Goal: Task Accomplishment & Management: Manage account settings

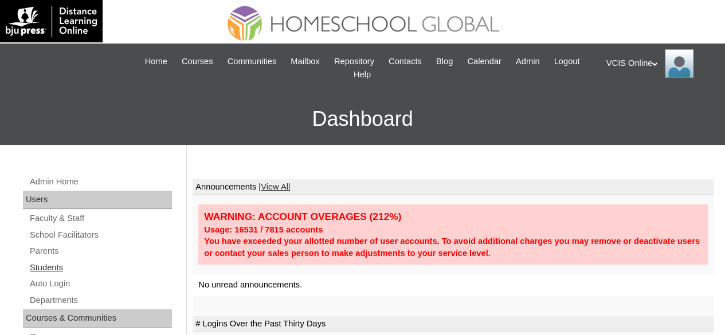
click at [47, 269] on link "Students" at bounding box center [100, 268] width 143 height 14
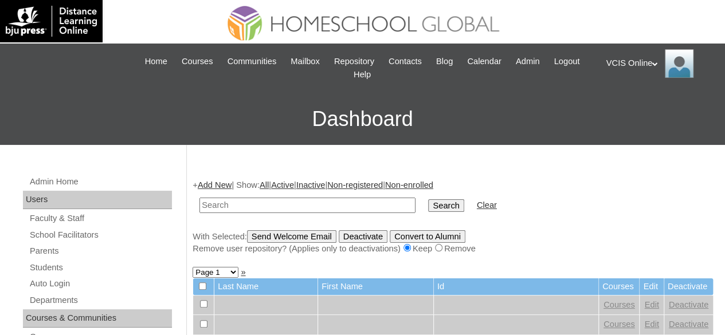
paste input "VCIS024-4B-SA2025"
type input "VCIS024-4B-SA2025"
click at [428, 199] on input "Search" at bounding box center [446, 205] width 36 height 13
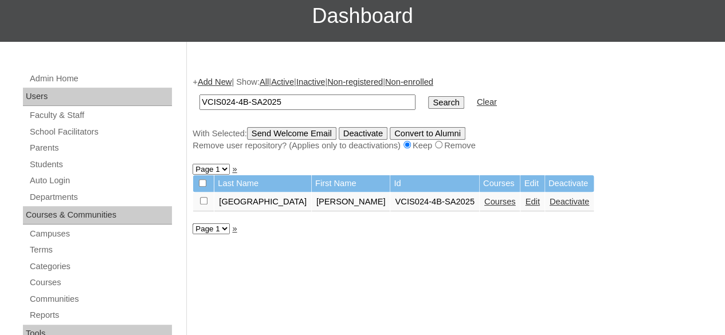
scroll to position [115, 0]
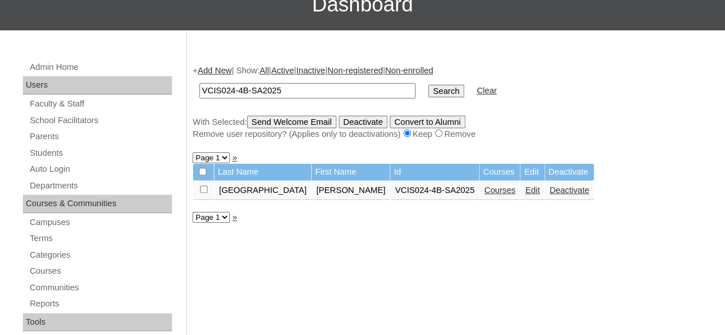
click at [484, 191] on link "Courses" at bounding box center [500, 190] width 32 height 9
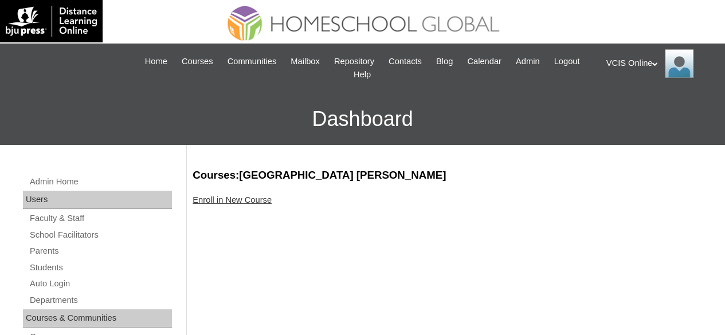
click at [250, 200] on link "Enroll in New Course" at bounding box center [232, 199] width 79 height 9
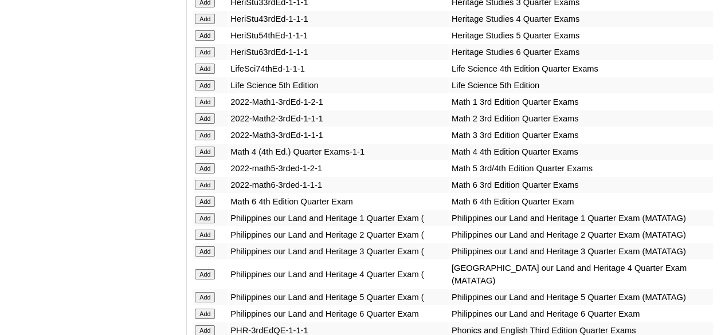
scroll to position [4250, 0]
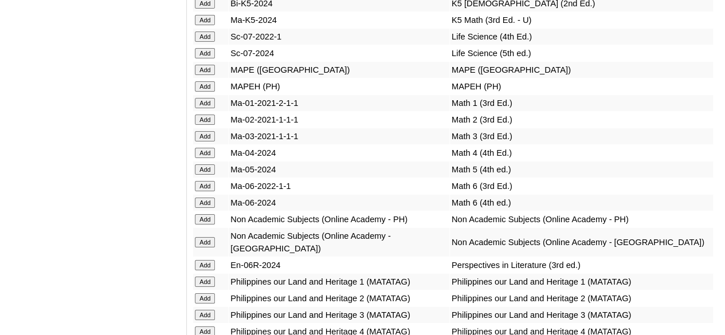
click at [211, 158] on input "Add" at bounding box center [205, 153] width 20 height 10
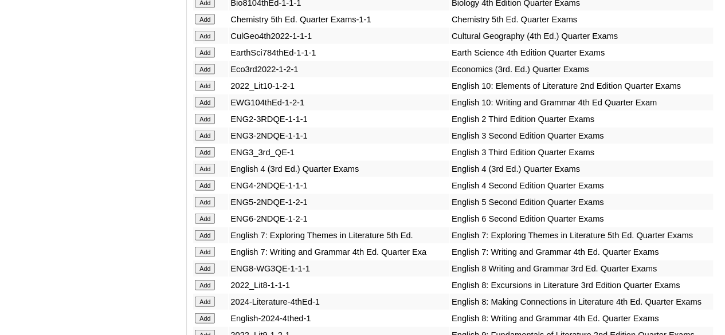
scroll to position [3396, 0]
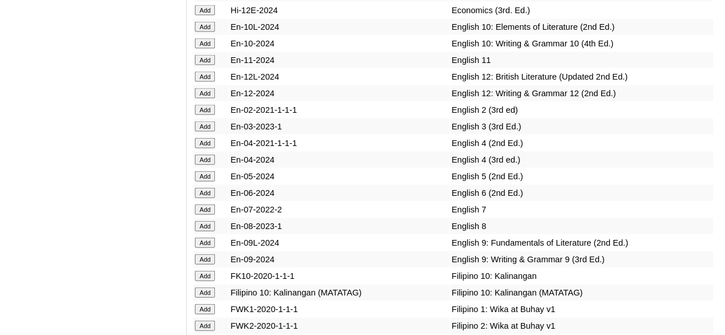
click at [207, 165] on input "Add" at bounding box center [205, 160] width 20 height 10
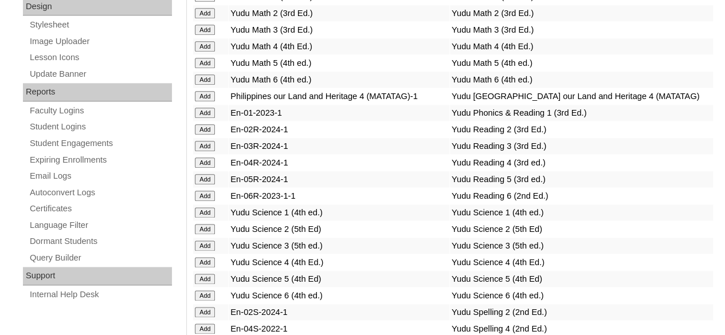
scroll to position [4604, 0]
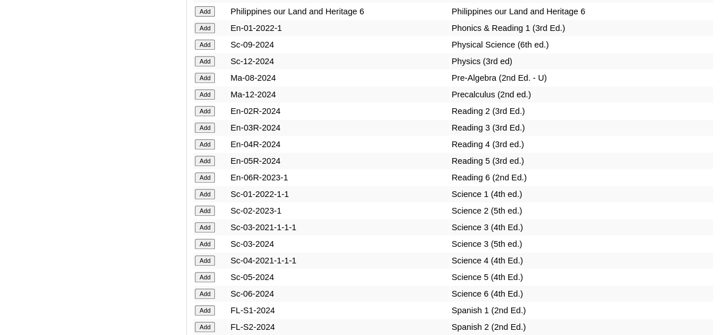
click at [214, 150] on input "Add" at bounding box center [205, 144] width 20 height 10
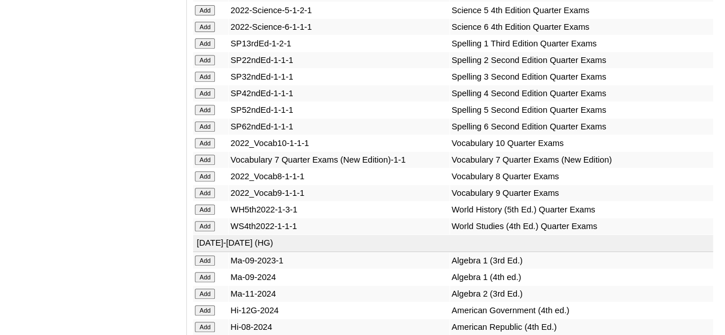
scroll to position [4867, 0]
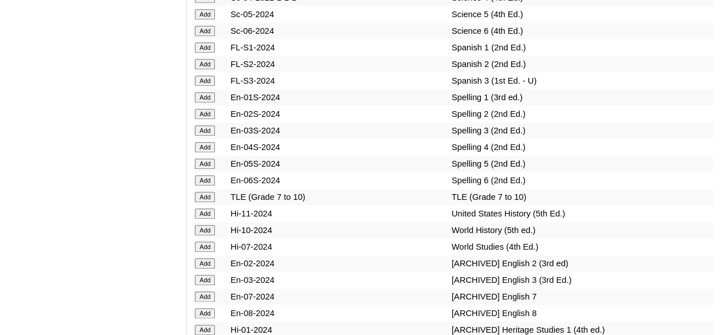
click at [201, 152] on input "Add" at bounding box center [205, 147] width 20 height 10
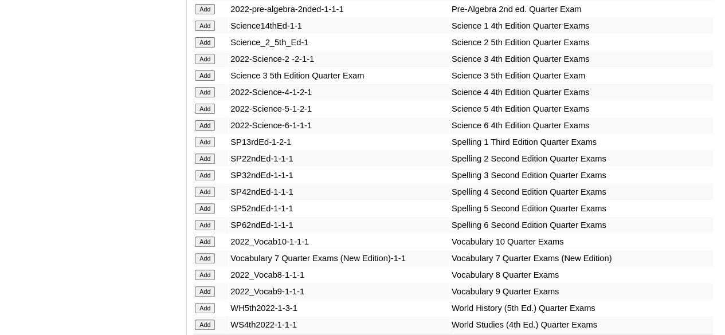
scroll to position [4719, 0]
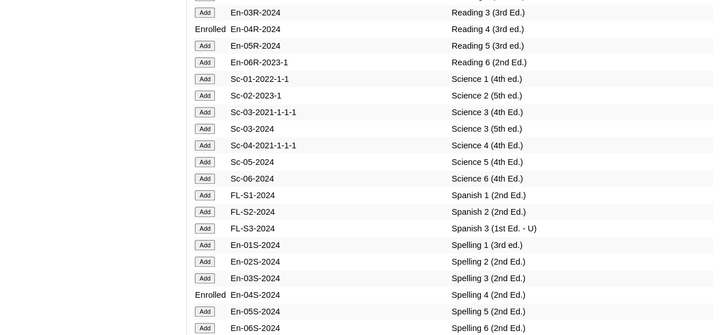
click at [202, 151] on input "Add" at bounding box center [205, 145] width 20 height 10
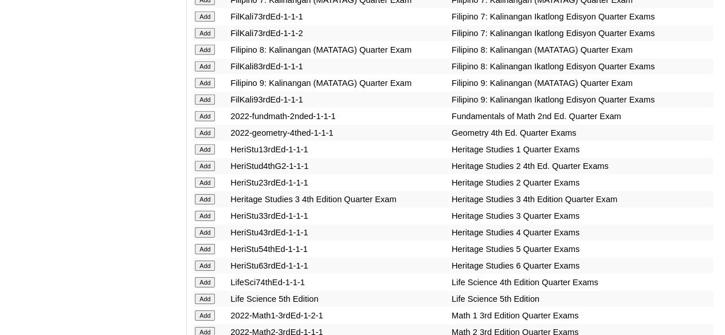
scroll to position [4036, 0]
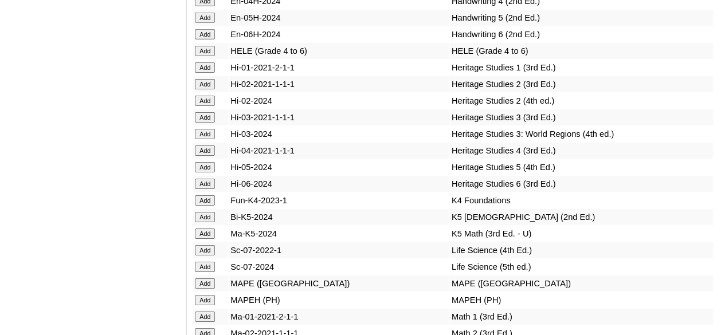
click at [215, 156] on input "Add" at bounding box center [205, 151] width 20 height 10
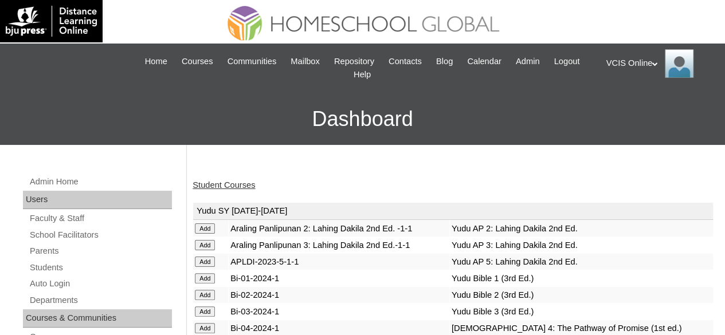
scroll to position [3034, 0]
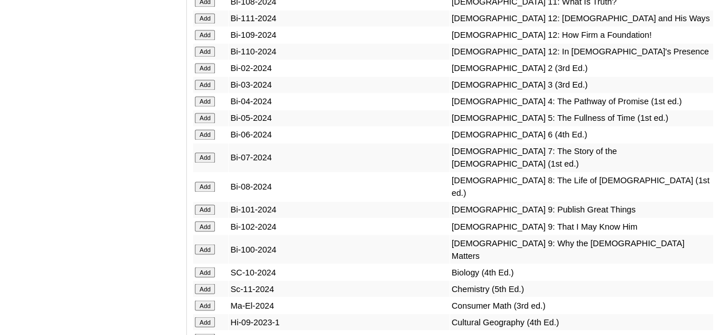
click at [207, 107] on input "Add" at bounding box center [205, 101] width 20 height 10
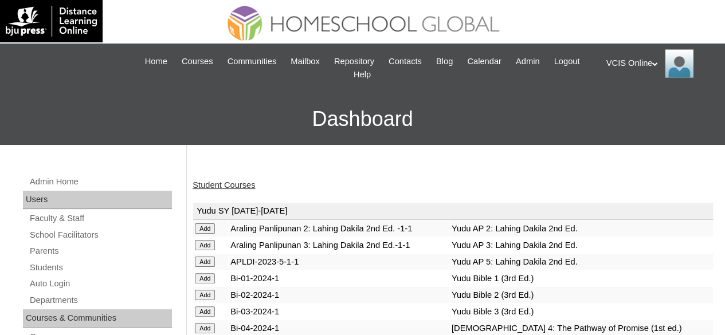
click at [232, 183] on link "Student Courses" at bounding box center [224, 185] width 62 height 9
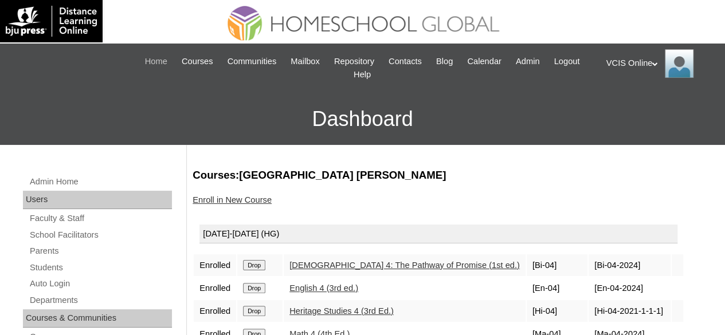
click at [166, 60] on span "Home" at bounding box center [156, 61] width 22 height 13
